Goal: Task Accomplishment & Management: Use online tool/utility

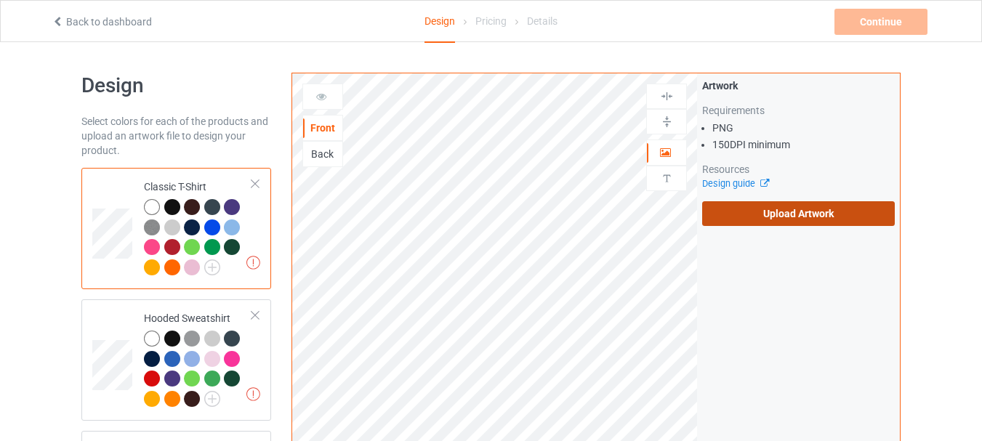
click at [777, 217] on label "Upload Artwork" at bounding box center [798, 213] width 193 height 25
click at [0, 0] on input "Upload Artwork" at bounding box center [0, 0] width 0 height 0
